Goal: Book appointment/travel/reservation

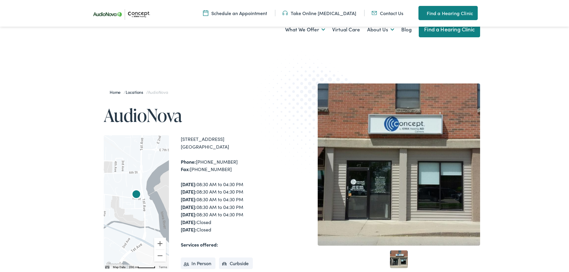
scroll to position [91, 0]
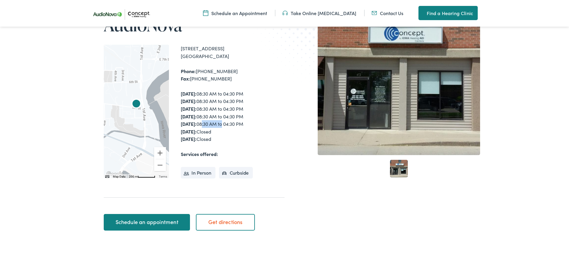
drag, startPoint x: 215, startPoint y: 126, endPoint x: 197, endPoint y: 121, distance: 18.7
click at [197, 121] on div "[DATE]: 08:30 AM to 04:30 PM [DATE]: 08:30 AM to 04:30 PM [DATE]: 08:30 AM to 0…" at bounding box center [233, 116] width 104 height 53
drag, startPoint x: 222, startPoint y: 120, endPoint x: 231, endPoint y: 122, distance: 9.4
click at [223, 120] on div "Monday: 08:30 AM to 04:30 PM Tuesday: 08:30 AM to 04:30 PM Wednesday: 08:30 AM …" at bounding box center [233, 116] width 104 height 53
click at [181, 222] on link "Schedule an appointment" at bounding box center [147, 222] width 86 height 17
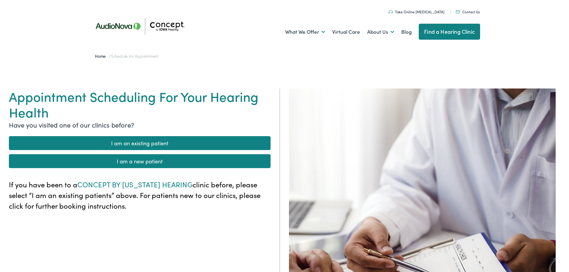
click at [137, 144] on link "I am an existing patient" at bounding box center [140, 143] width 262 height 14
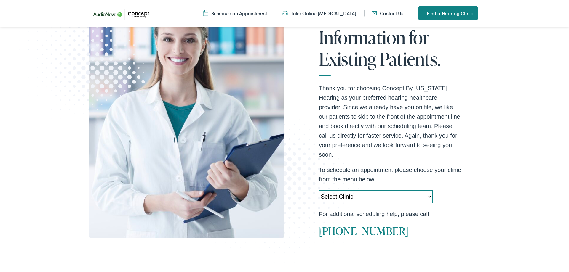
scroll to position [151, 0]
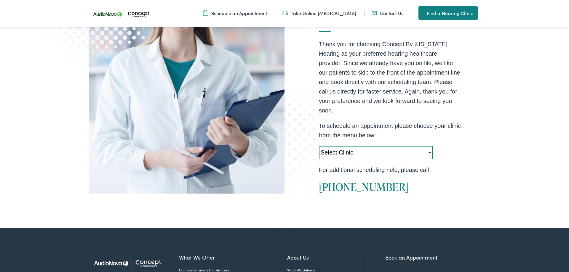
click at [319, 146] on select "Select Clinic Cedar Rapids-IA-AudioNova 5300 Edgewood Rd NE Clinton-IA-AudioNov…" at bounding box center [376, 152] width 114 height 13
select select "https://iowahearing.alpacaaudiology.com/locations/coralville-ia/"
click option "Coralville-IA-AudioNova 472 1st Avenue" at bounding box center [0, 0] width 0 height 0
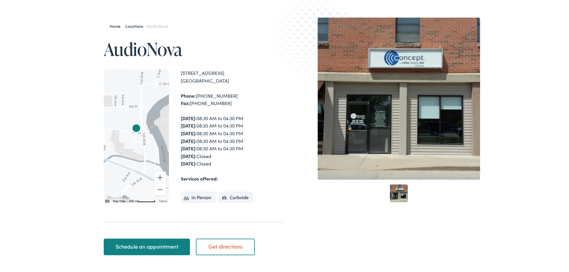
scroll to position [91, 0]
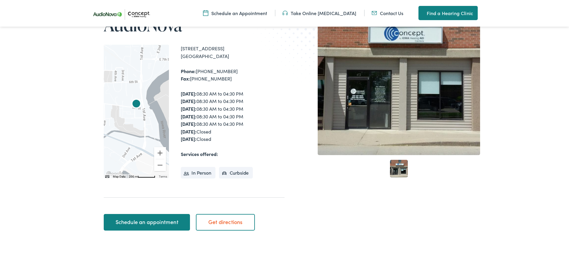
click at [159, 223] on link "Schedule an appointment" at bounding box center [147, 222] width 86 height 17
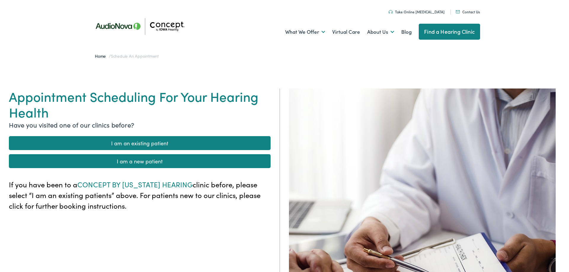
click at [152, 142] on link "I am an existing patient" at bounding box center [140, 143] width 262 height 14
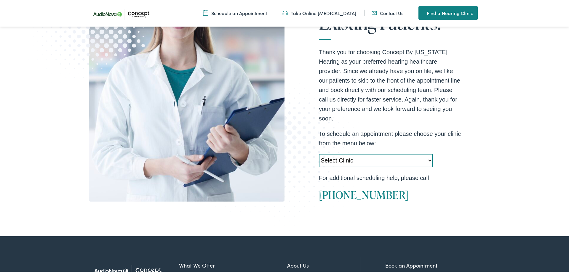
scroll to position [181, 0]
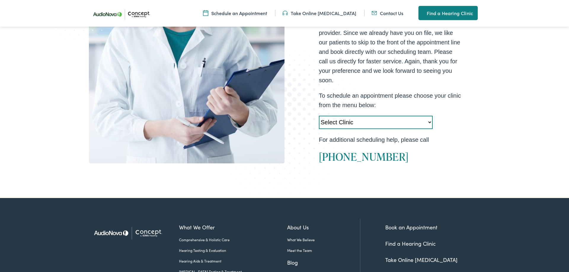
click at [319, 116] on select "Select Clinic Cedar Rapids-IA-AudioNova 5300 Edgewood Rd NE Clinton-IA-AudioNov…" at bounding box center [376, 122] width 114 height 13
select select "https://iowahearing.alpacaaudiology.com/locations/coralville-ia/"
click option "Coralville-IA-AudioNova 472 1st Avenue" at bounding box center [0, 0] width 0 height 0
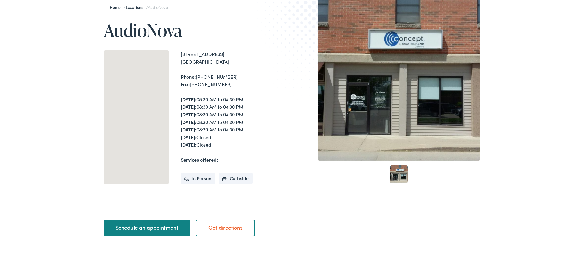
scroll to position [91, 0]
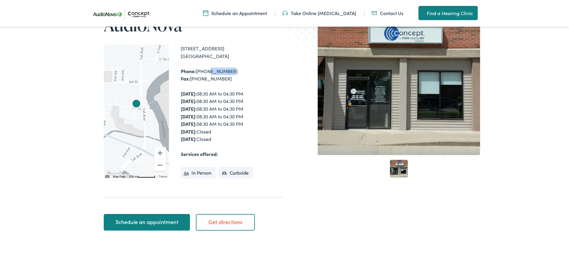
drag, startPoint x: 218, startPoint y: 72, endPoint x: 226, endPoint y: 76, distance: 9.7
click at [206, 72] on div "Phone: [PHONE_NUMBER] Fax: [PHONE_NUMBER]" at bounding box center [233, 75] width 104 height 15
click at [249, 81] on div "Phone: [PHONE_NUMBER] Fax: [PHONE_NUMBER]" at bounding box center [233, 75] width 104 height 15
